Goal: Transaction & Acquisition: Download file/media

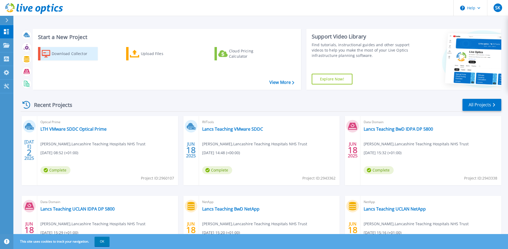
click at [62, 54] on div "Download Collector" at bounding box center [73, 53] width 43 height 11
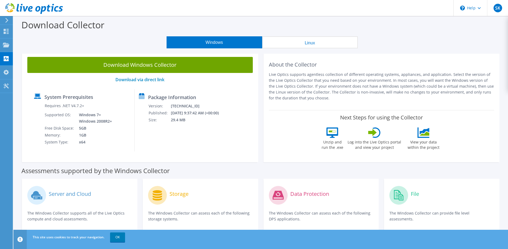
click at [139, 67] on link "Download Windows Collector" at bounding box center [139, 65] width 225 height 16
